Goal: Transaction & Acquisition: Obtain resource

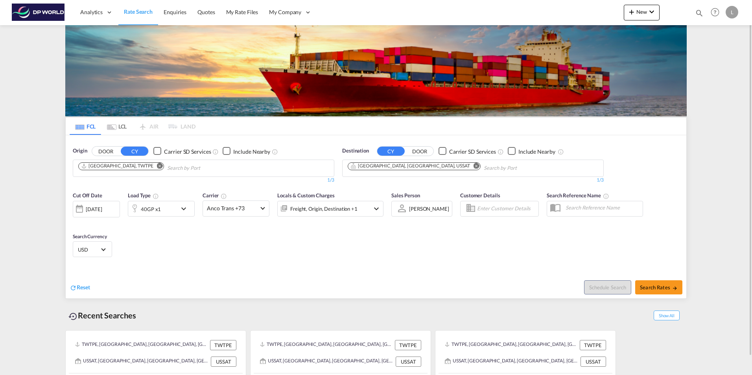
click at [157, 167] on md-icon "Remove" at bounding box center [160, 166] width 6 height 6
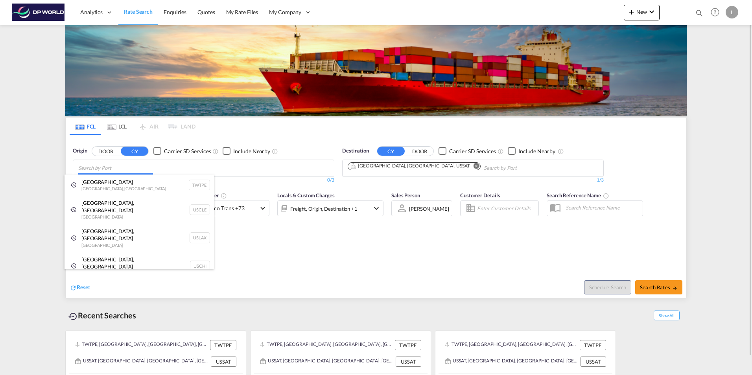
click at [90, 169] on body "Analytics Dashboard Rate Search Enquiries Quotes My Rate Files My Company" at bounding box center [376, 187] width 752 height 375
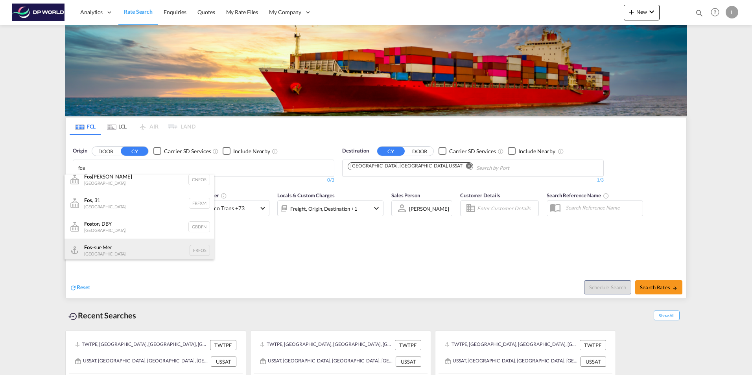
scroll to position [9, 0]
type input "fos"
click at [105, 251] on div "Fos -sur-Mer [GEOGRAPHIC_DATA] FRFOS" at bounding box center [138, 248] width 149 height 24
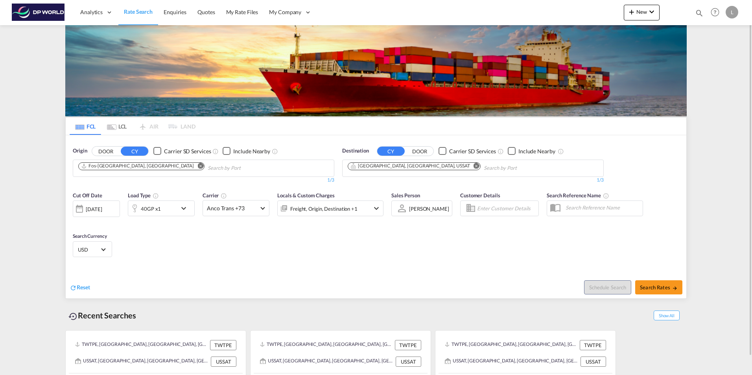
scroll to position [0, 0]
click at [473, 166] on md-icon "Remove" at bounding box center [476, 166] width 6 height 6
click at [392, 168] on body "Analytics Dashboard Rate Search Enquiries Quotes My Rate Files My Company" at bounding box center [376, 187] width 752 height 375
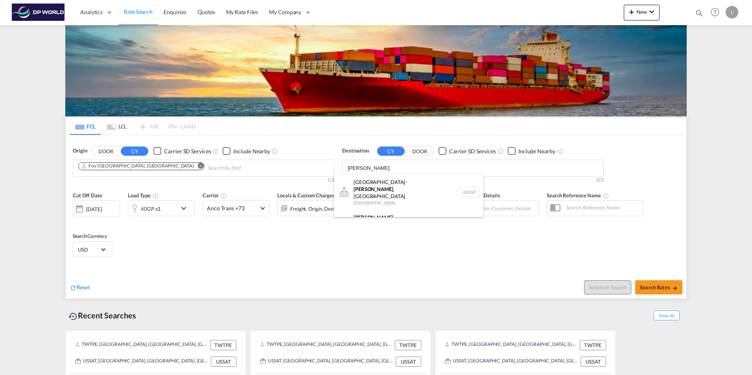
type input "[PERSON_NAME]"
click at [390, 210] on div "Greer , [GEOGRAPHIC_DATA] [GEOGRAPHIC_DATA] USGXX" at bounding box center [408, 224] width 149 height 28
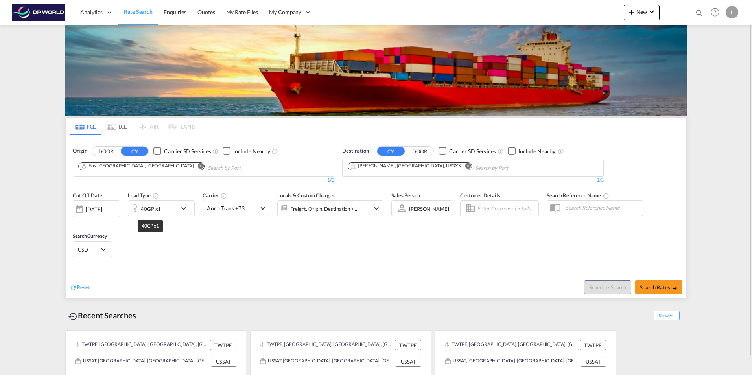
click at [145, 209] on div "40GP x1" at bounding box center [151, 208] width 20 height 11
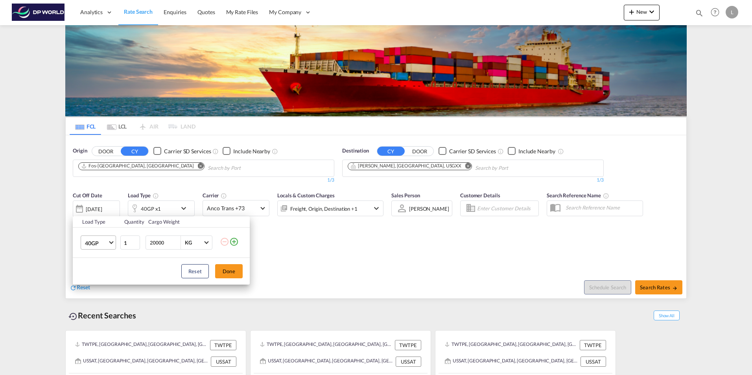
click at [87, 241] on span "40GP" at bounding box center [96, 243] width 23 height 8
click at [94, 259] on div "40HC" at bounding box center [92, 262] width 15 height 8
click at [225, 273] on button "Done" at bounding box center [229, 271] width 28 height 14
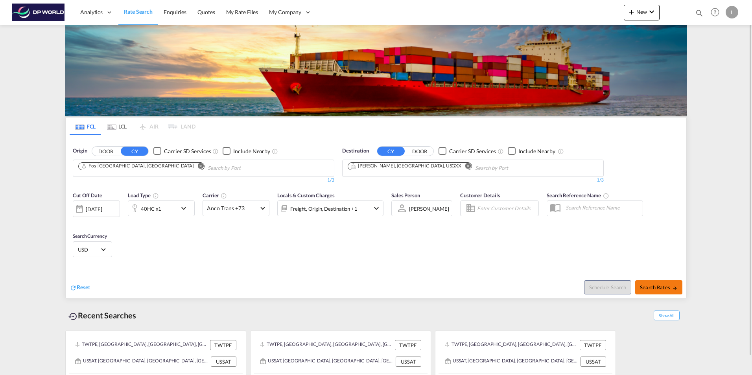
click at [669, 290] on span "Search Rates" at bounding box center [658, 287] width 38 height 6
type input "FRFOS to USGXX / [DATE]"
